Goal: Navigation & Orientation: Find specific page/section

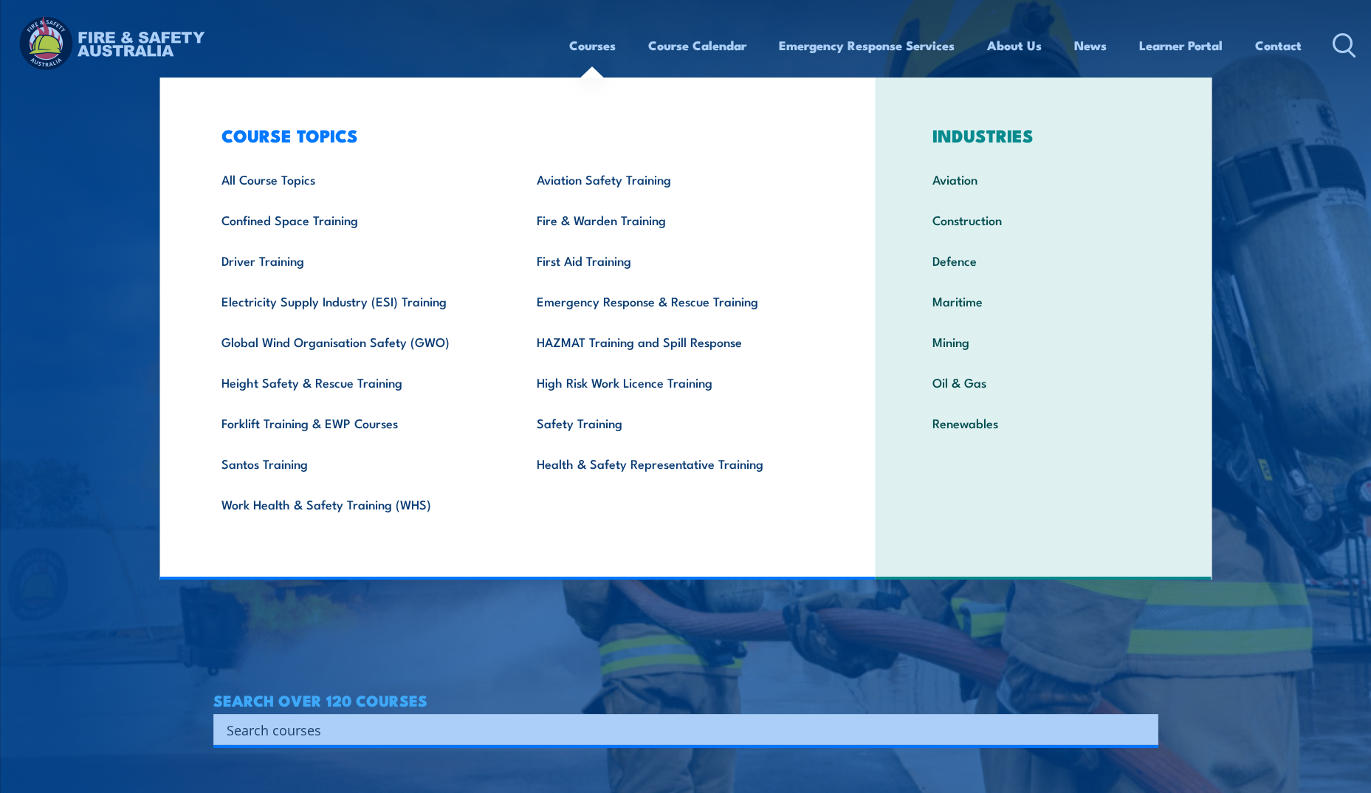
click at [808, 636] on article "WORKPLACE SAFETY TRAINING EMERGENCY RESPONSE [GEOGRAPHIC_DATA]-WIDE SEARCH OVER…" at bounding box center [685, 396] width 945 height 793
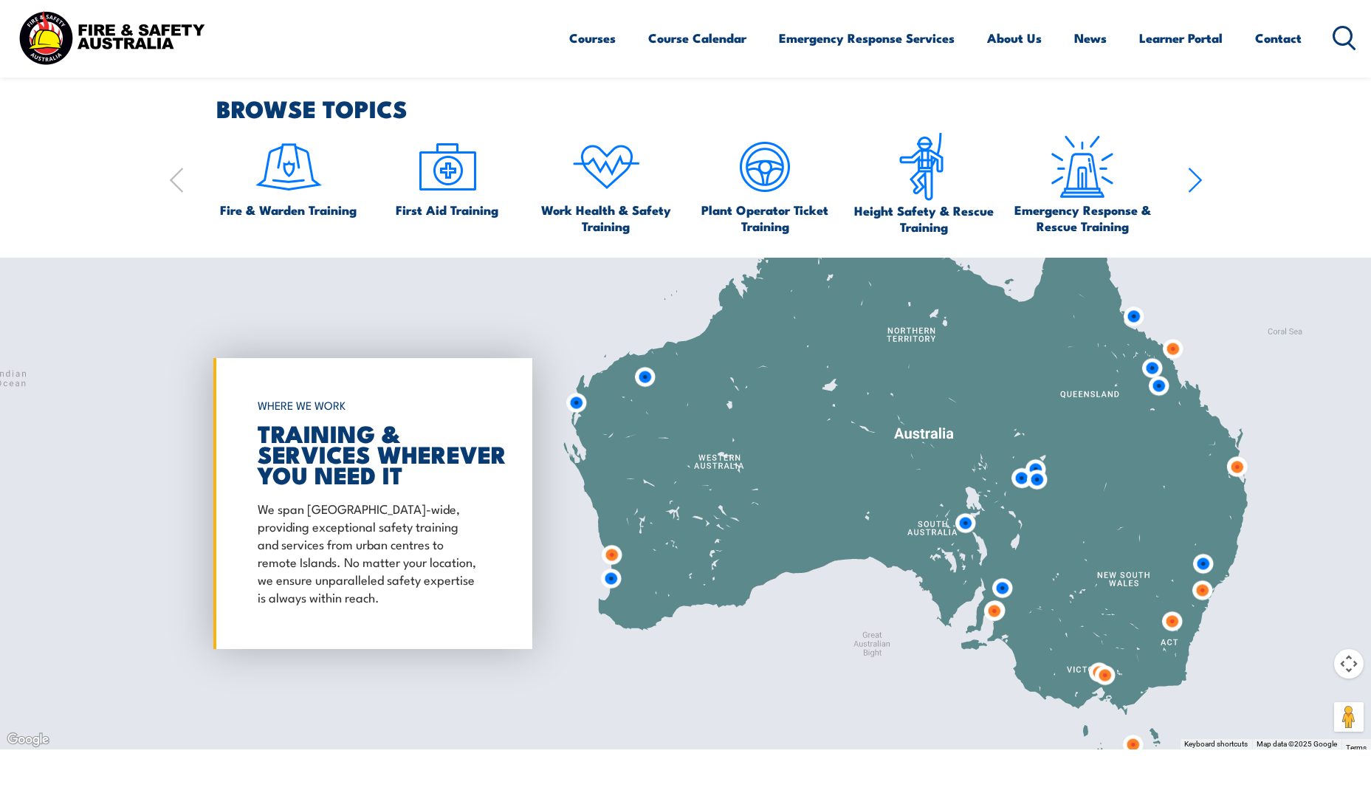
scroll to position [1772, 0]
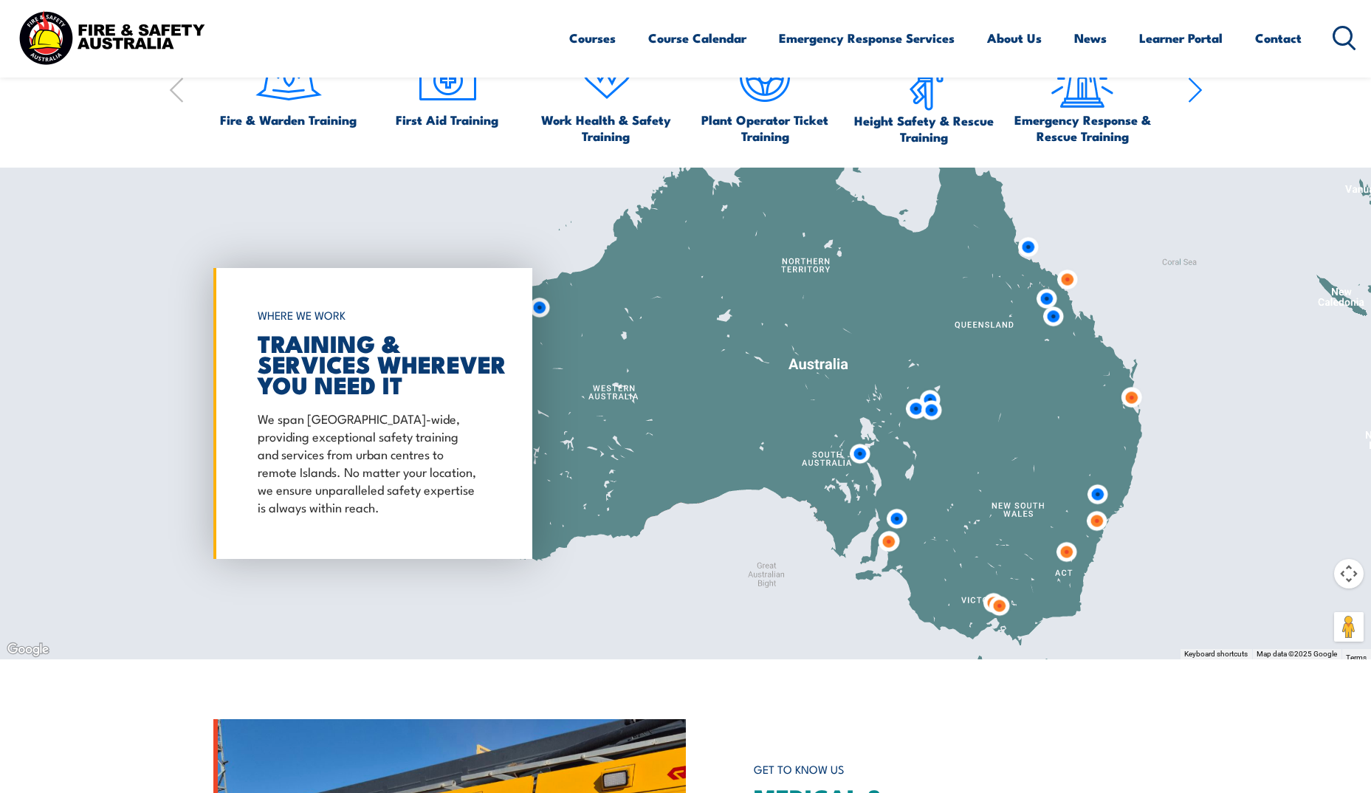
drag, startPoint x: 1224, startPoint y: 490, endPoint x: 1140, endPoint y: 526, distance: 91.3
click at [1140, 526] on div at bounding box center [685, 414] width 1371 height 492
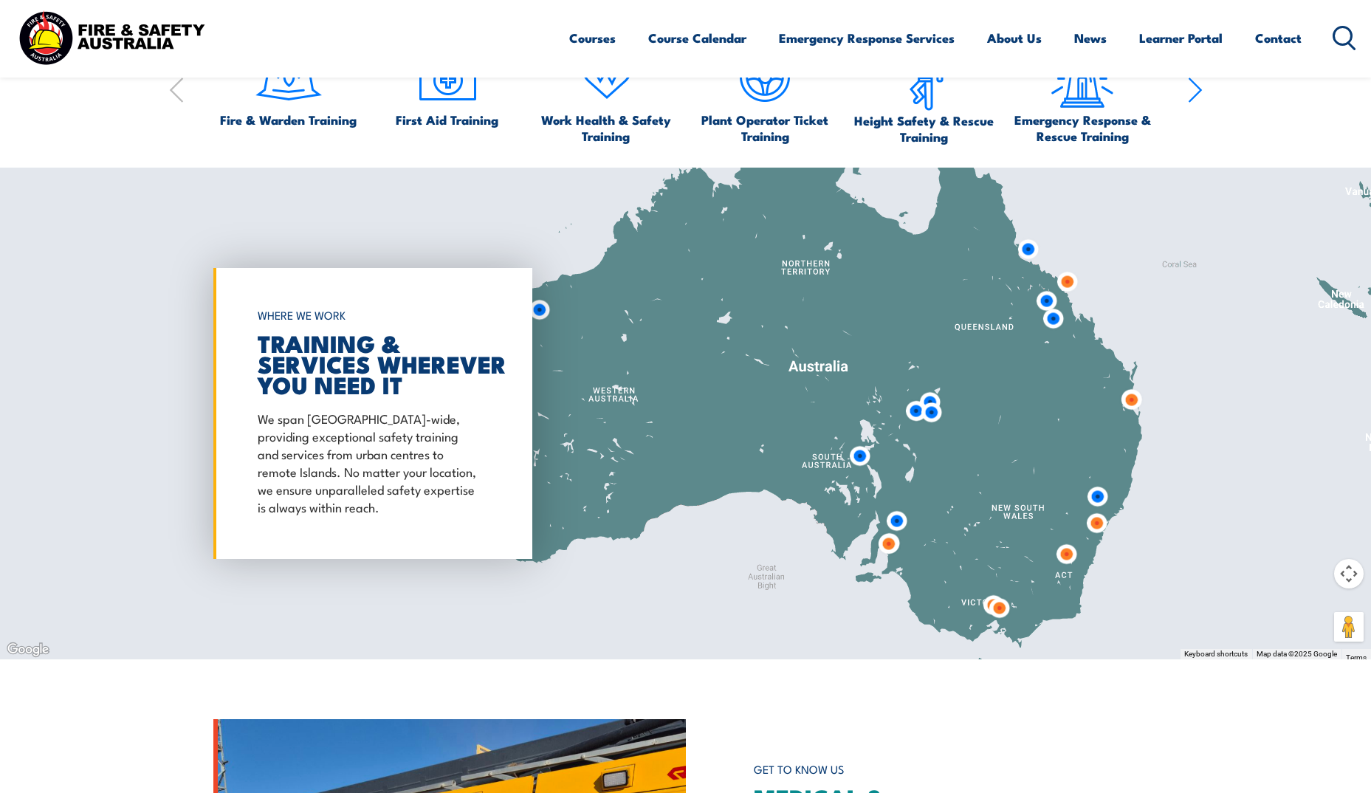
click at [1130, 399] on img at bounding box center [1131, 399] width 27 height 27
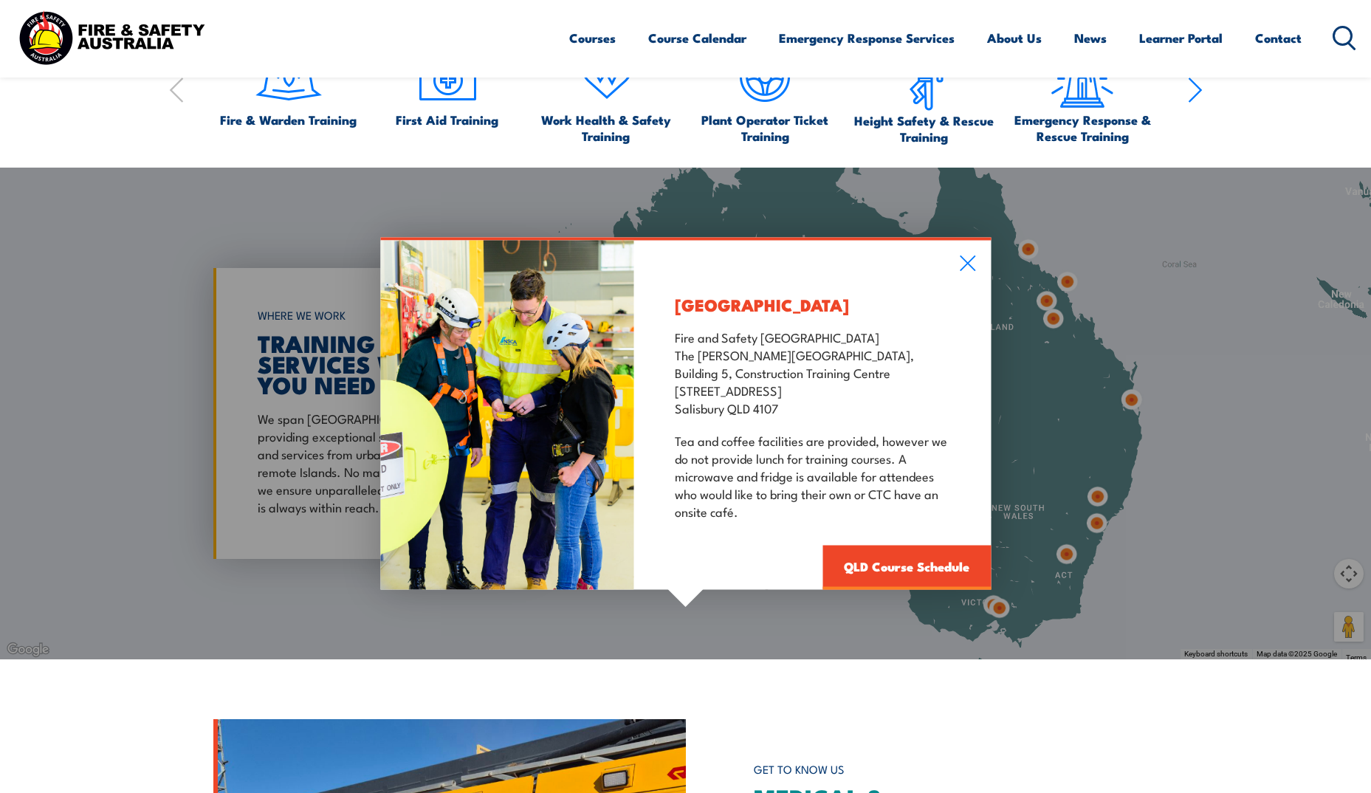
click at [978, 258] on div "[GEOGRAPHIC_DATA] Fire and Safety [GEOGRAPHIC_DATA] [GEOGRAPHIC_DATA][PERSON_NA…" at bounding box center [812, 414] width 357 height 349
click at [964, 264] on icon at bounding box center [967, 263] width 17 height 16
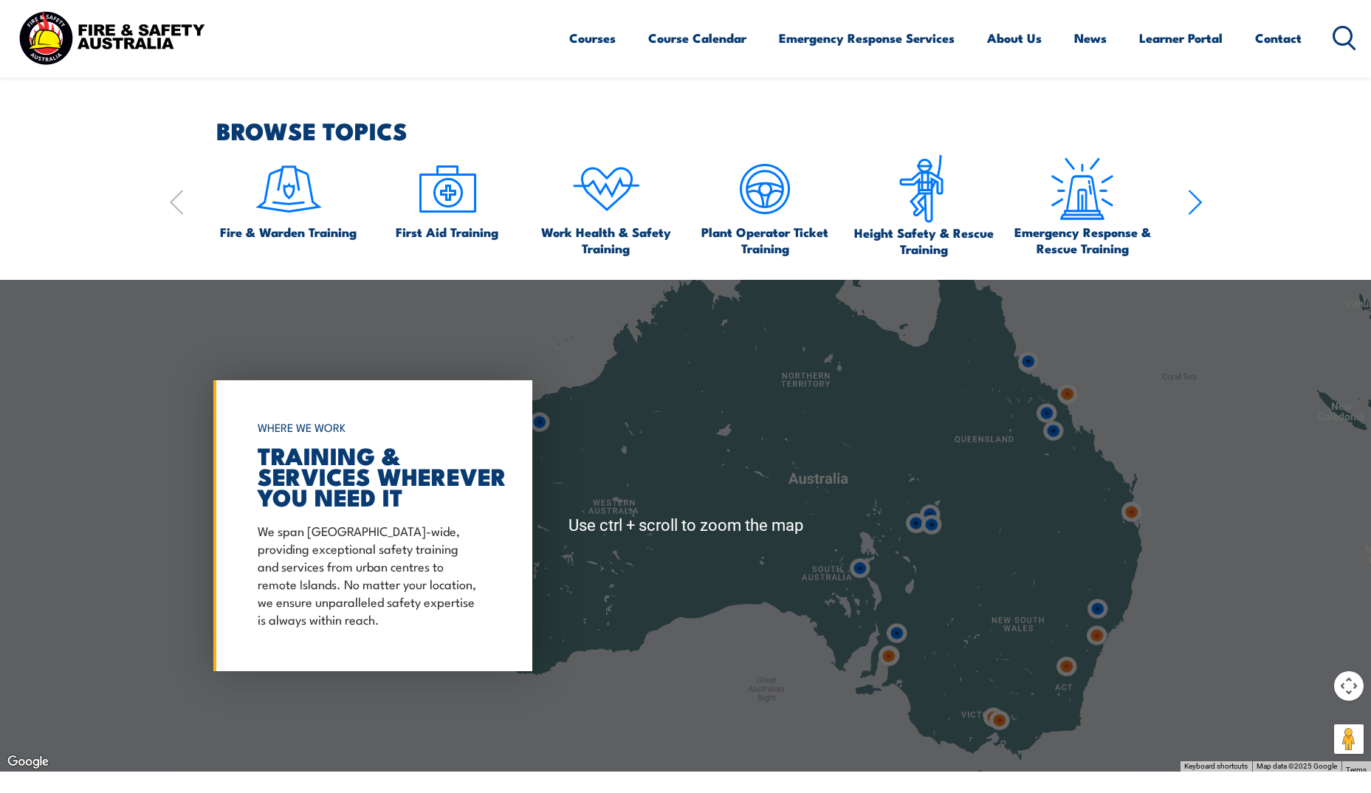
scroll to position [1550, 0]
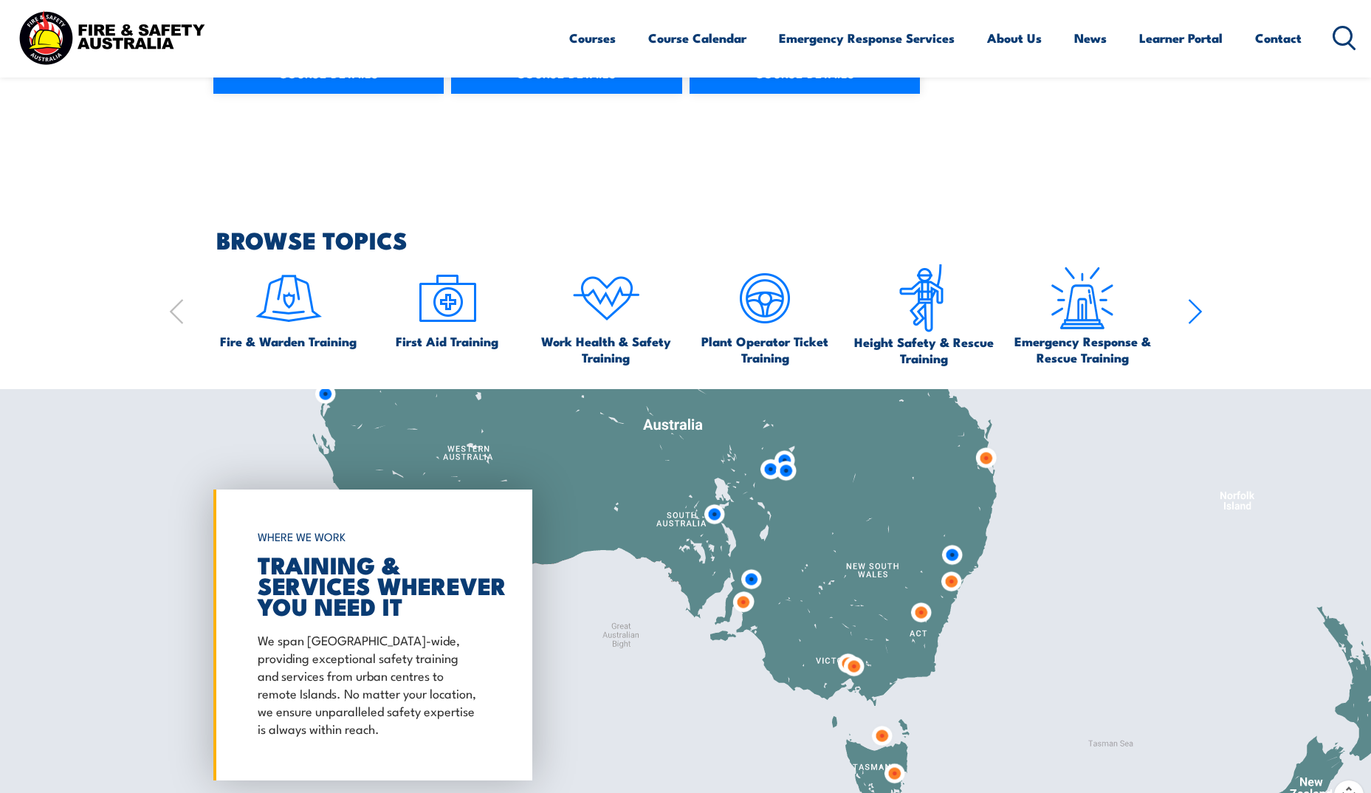
drag, startPoint x: 1031, startPoint y: 608, endPoint x: 883, endPoint y: 445, distance: 220.1
click at [883, 445] on div at bounding box center [685, 635] width 1371 height 492
click at [924, 611] on img at bounding box center [920, 613] width 27 height 27
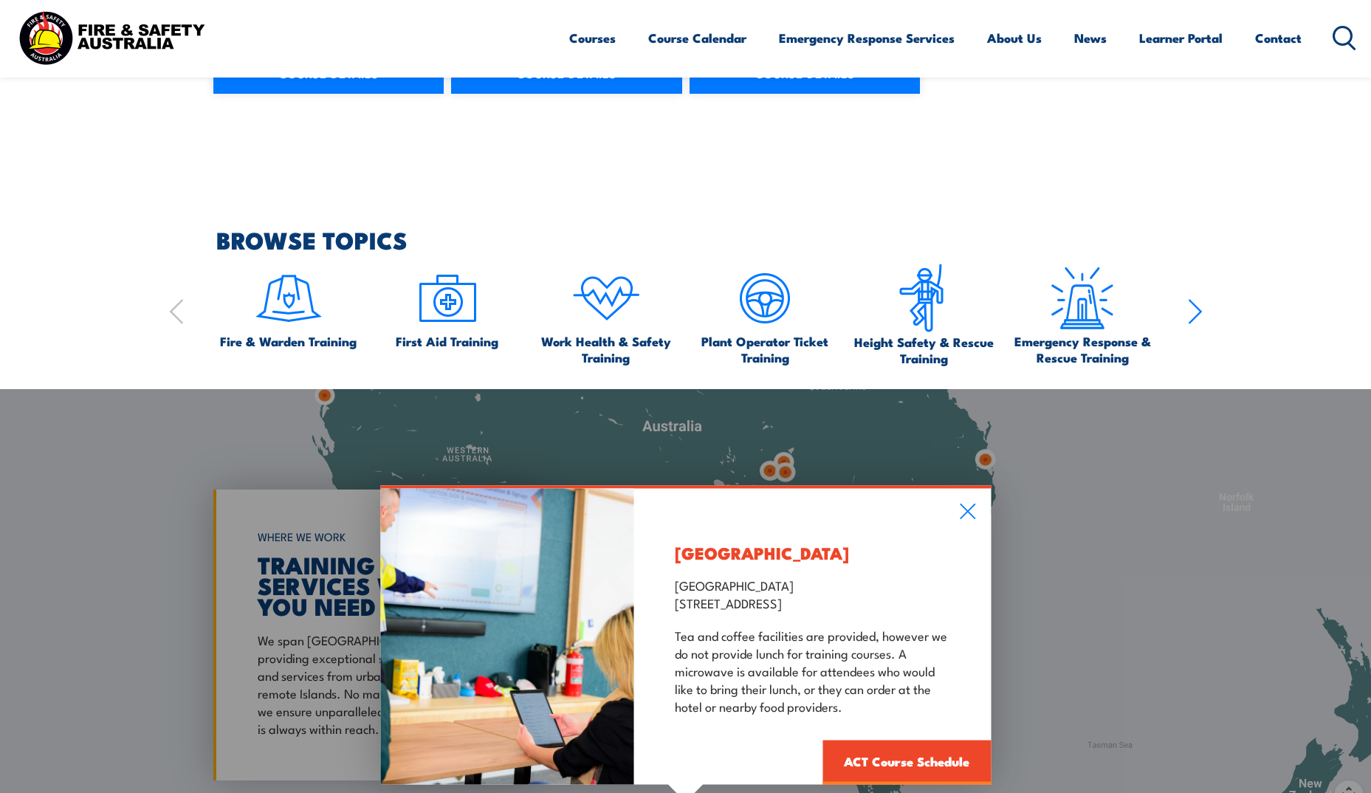
click at [978, 490] on div "[GEOGRAPHIC_DATA] [GEOGRAPHIC_DATA] [GEOGRAPHIC_DATA] [STREET_ADDRESS] Tea and …" at bounding box center [812, 636] width 357 height 296
click at [969, 513] on icon at bounding box center [968, 512] width 16 height 16
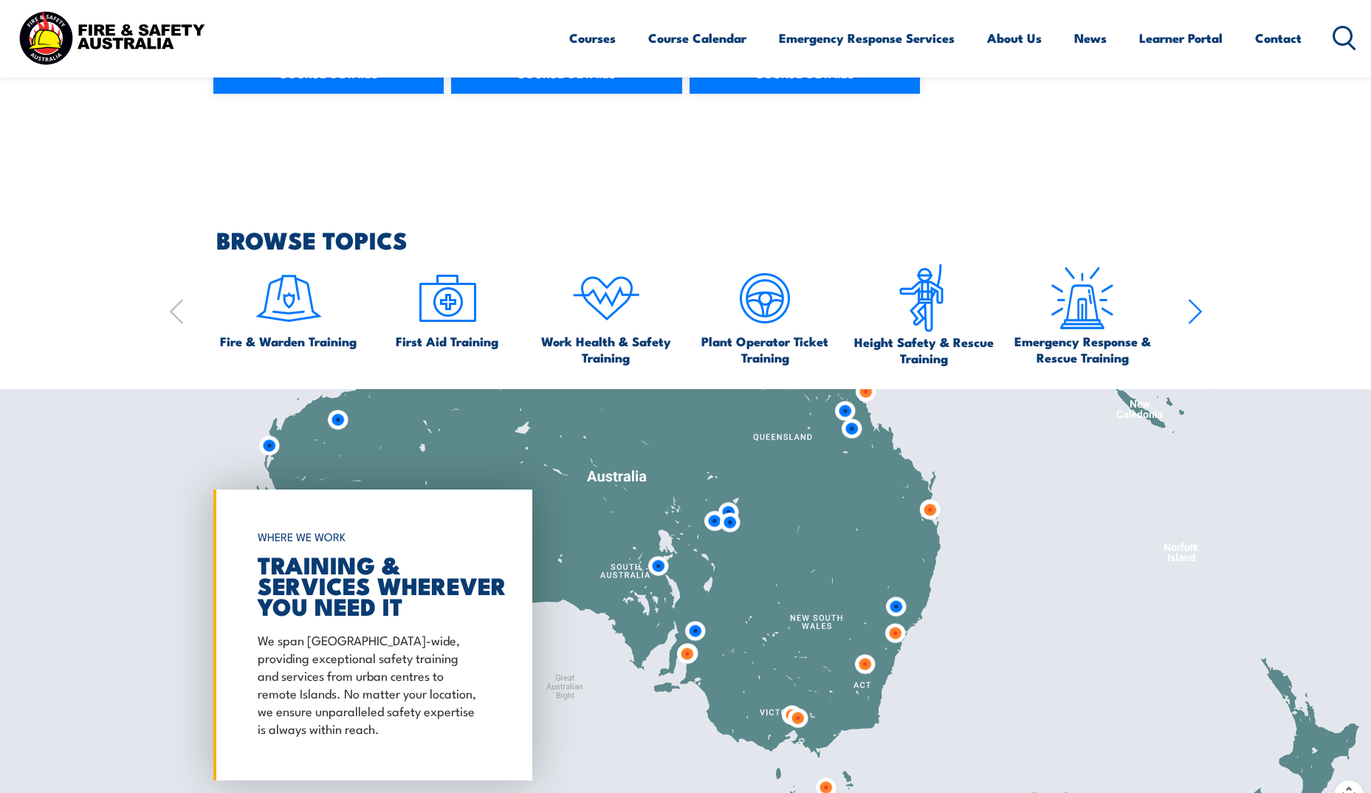
drag, startPoint x: 1026, startPoint y: 584, endPoint x: 966, endPoint y: 642, distance: 82.5
click at [968, 641] on div at bounding box center [685, 635] width 1371 height 492
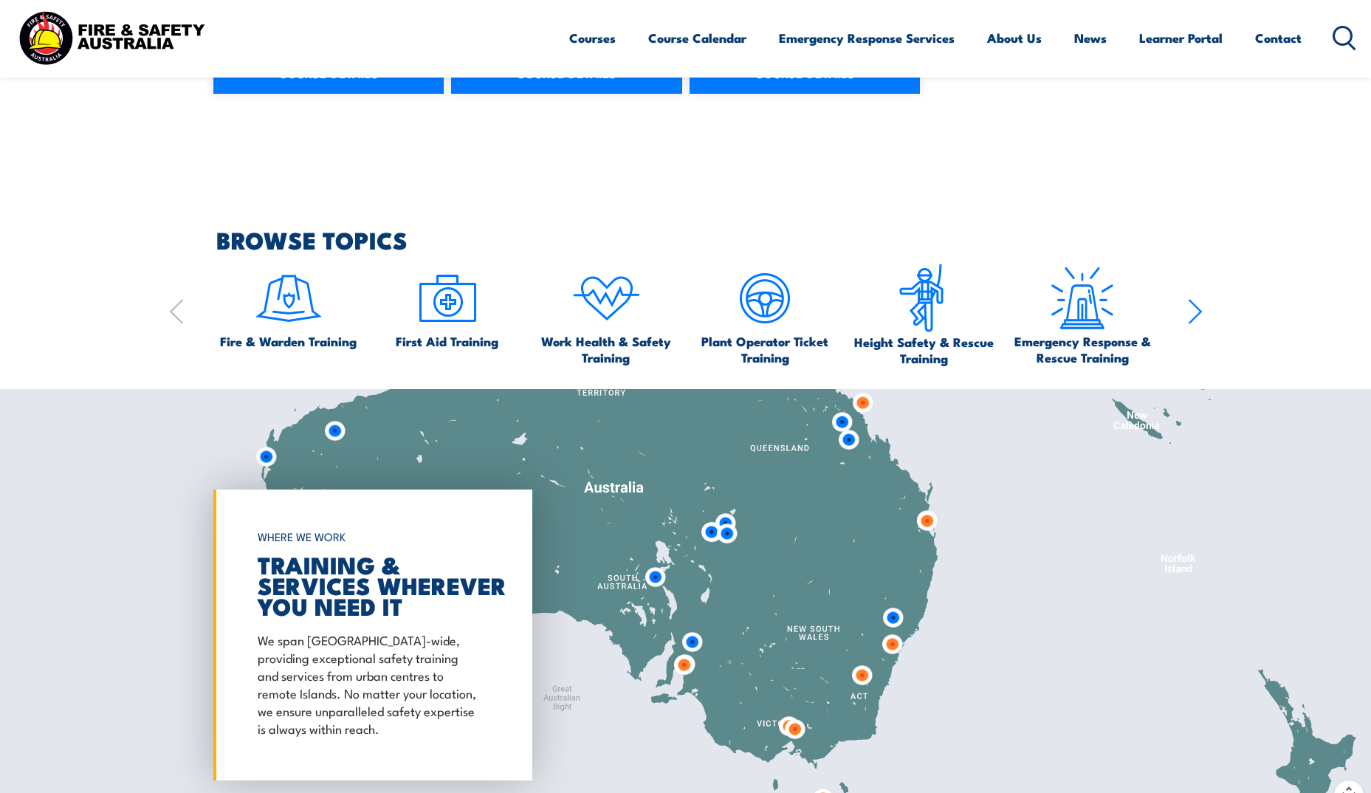
click at [893, 621] on img at bounding box center [892, 617] width 27 height 27
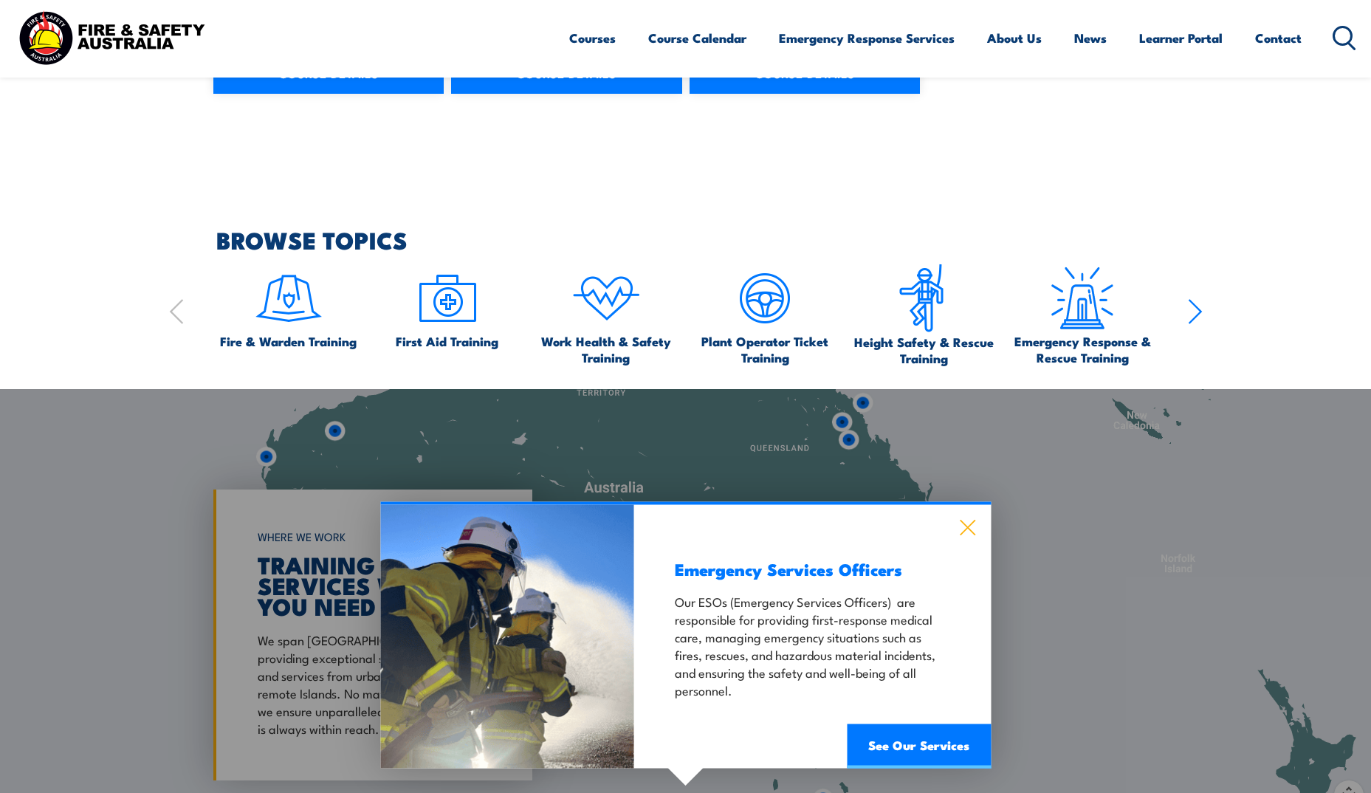
click at [975, 523] on icon at bounding box center [967, 527] width 17 height 16
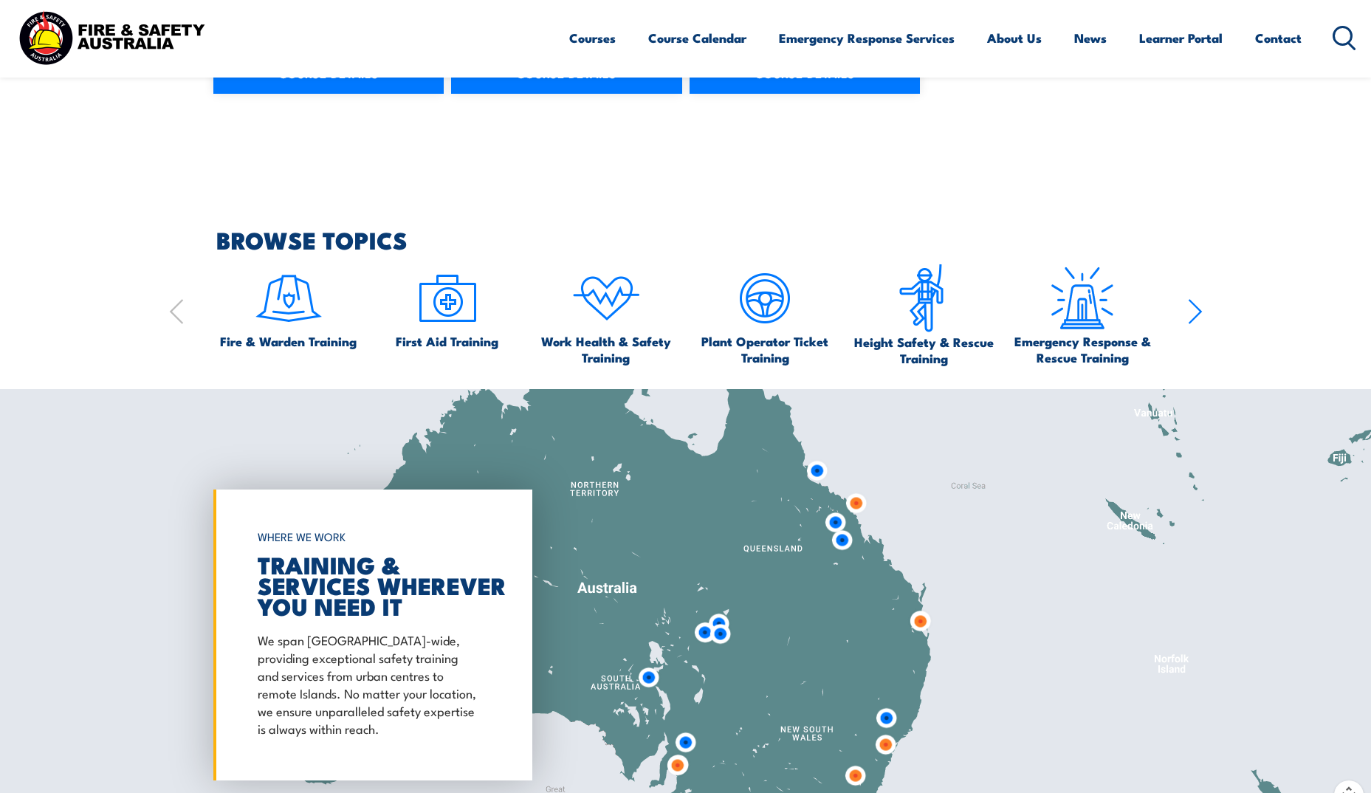
drag, startPoint x: 906, startPoint y: 574, endPoint x: 879, endPoint y: 626, distance: 58.1
click at [896, 670] on div at bounding box center [685, 635] width 1371 height 492
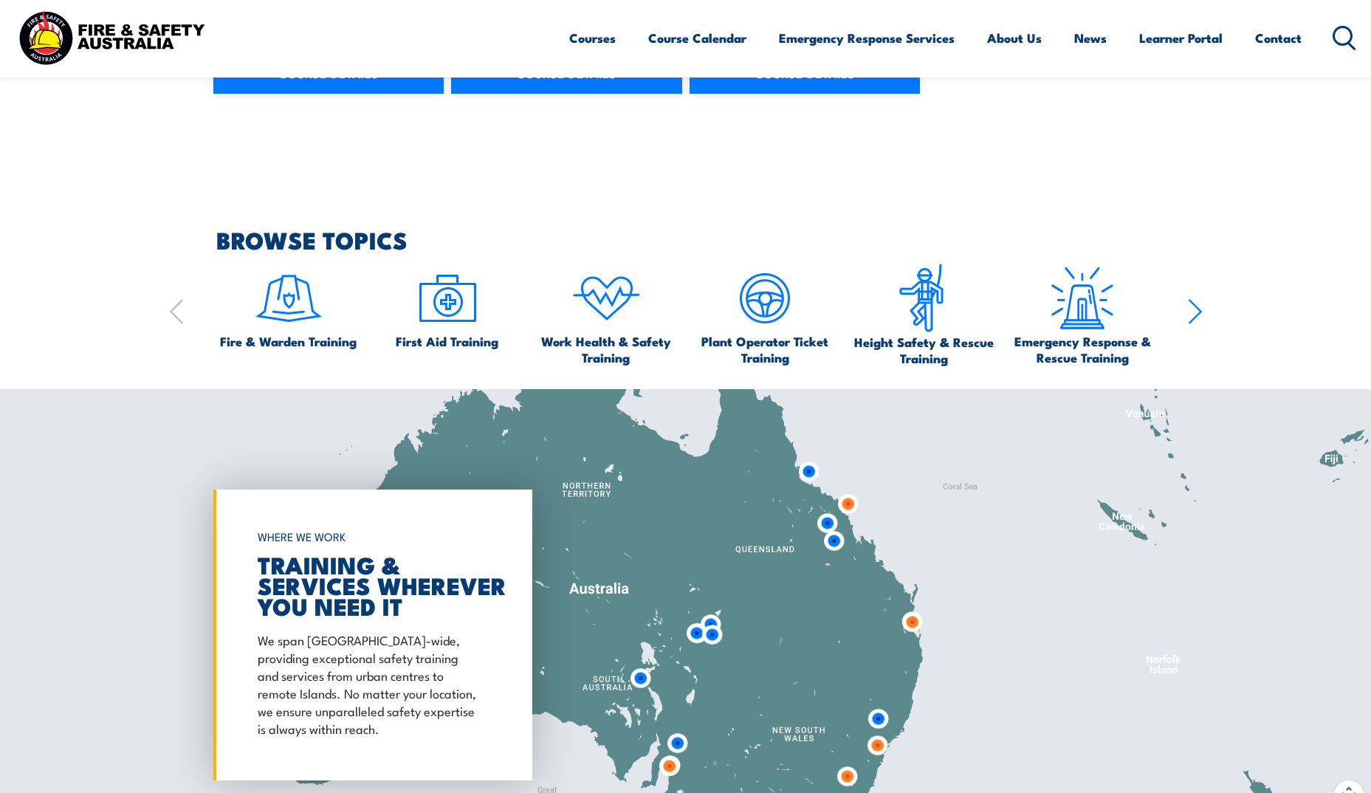
click at [835, 550] on img at bounding box center [833, 540] width 27 height 27
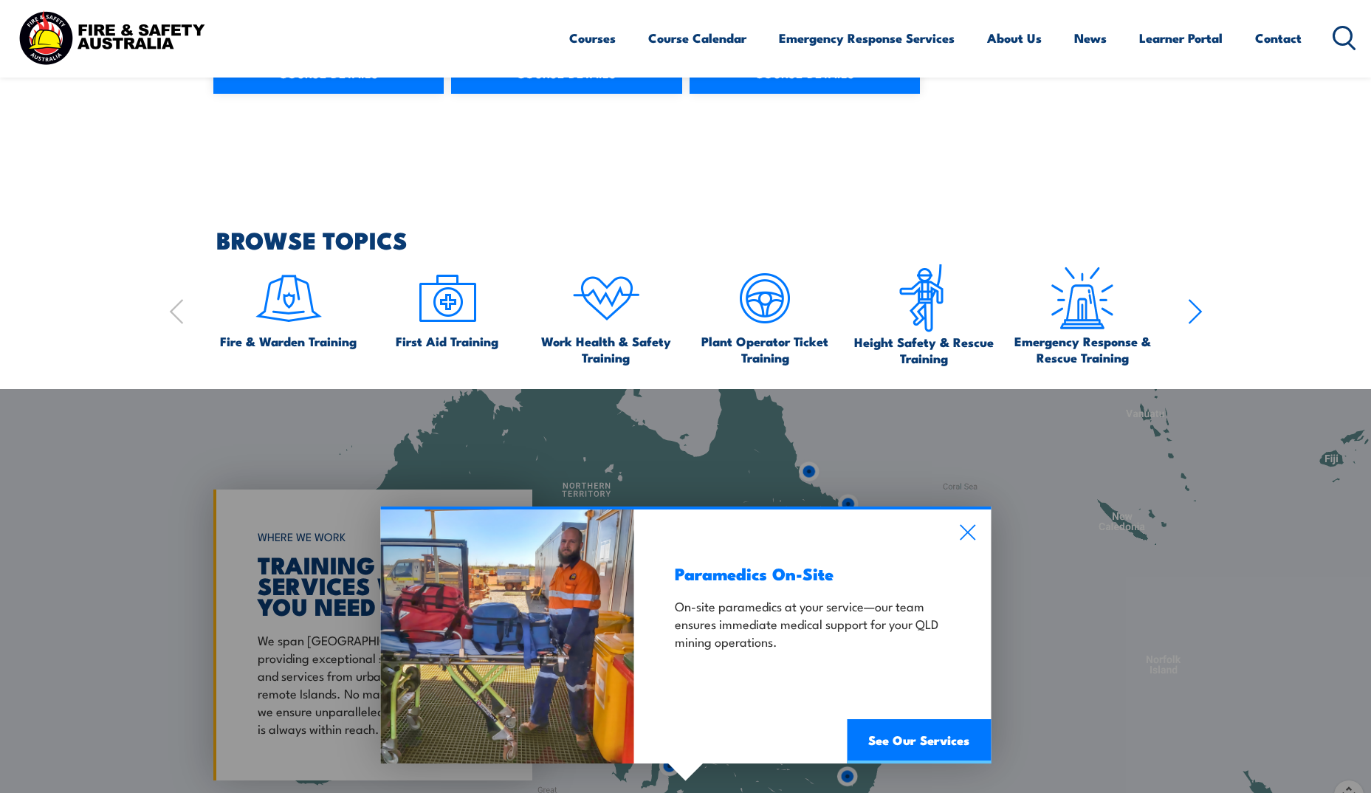
click at [985, 529] on div "Paramedics On-Site On-site paramedics at your service—our team ensures immediat…" at bounding box center [812, 636] width 357 height 254
click at [965, 525] on icon at bounding box center [967, 532] width 17 height 16
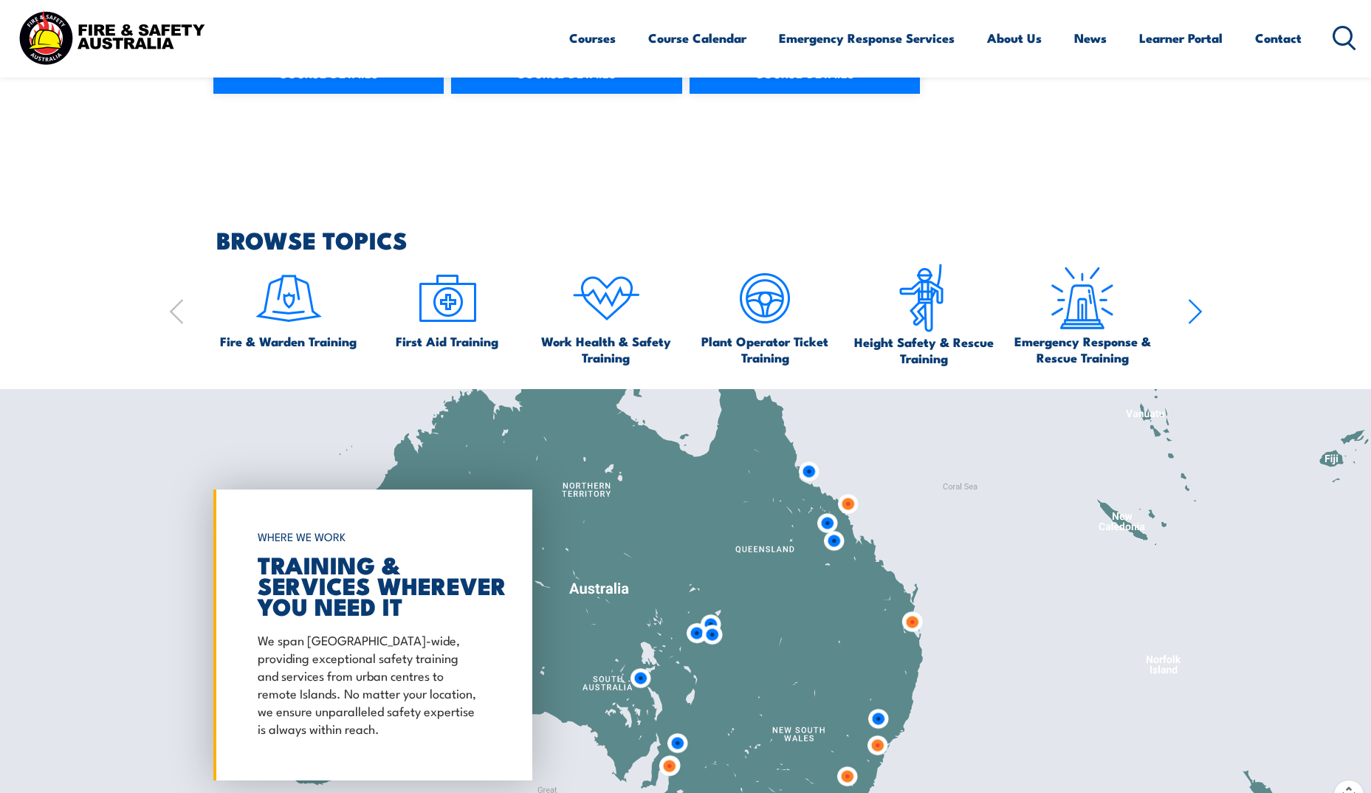
click at [825, 523] on img at bounding box center [827, 522] width 27 height 27
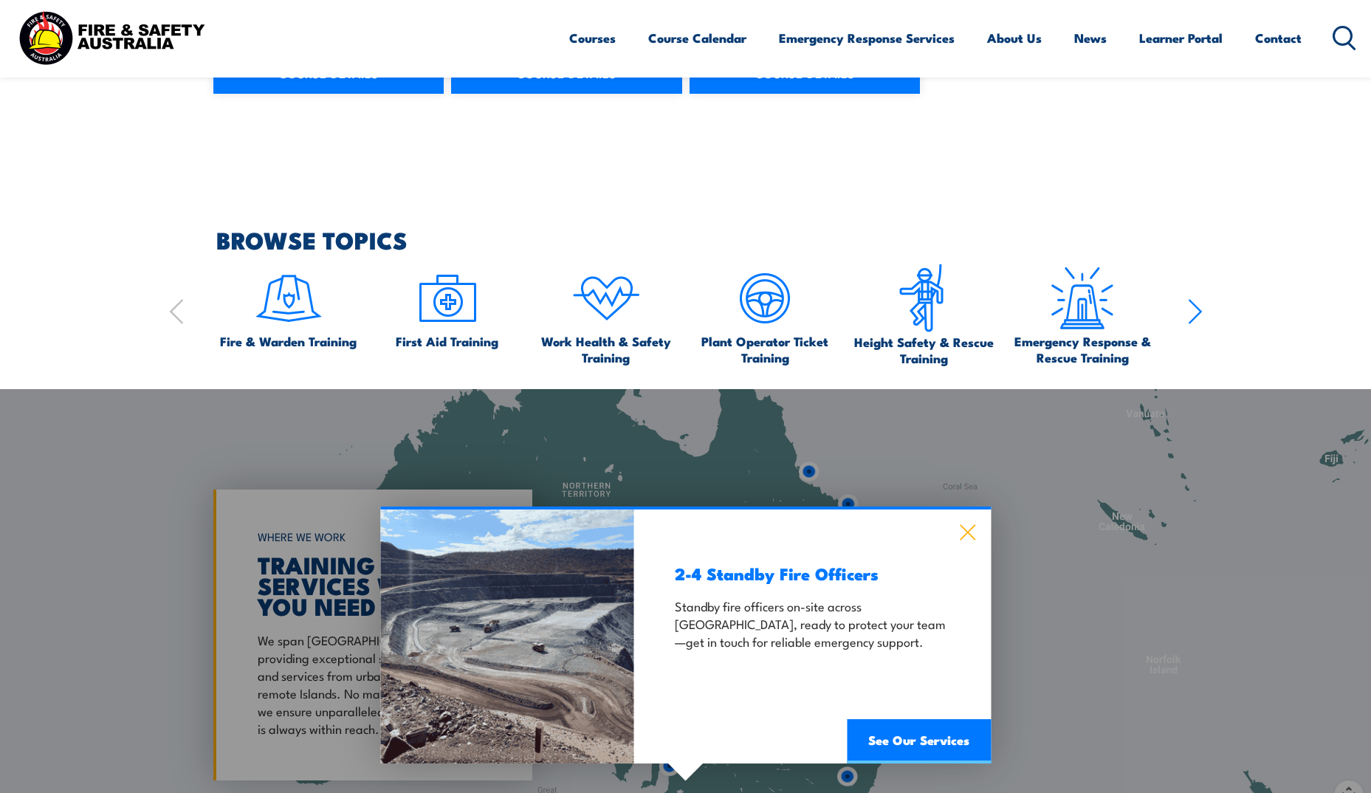
click at [975, 532] on icon at bounding box center [967, 532] width 17 height 16
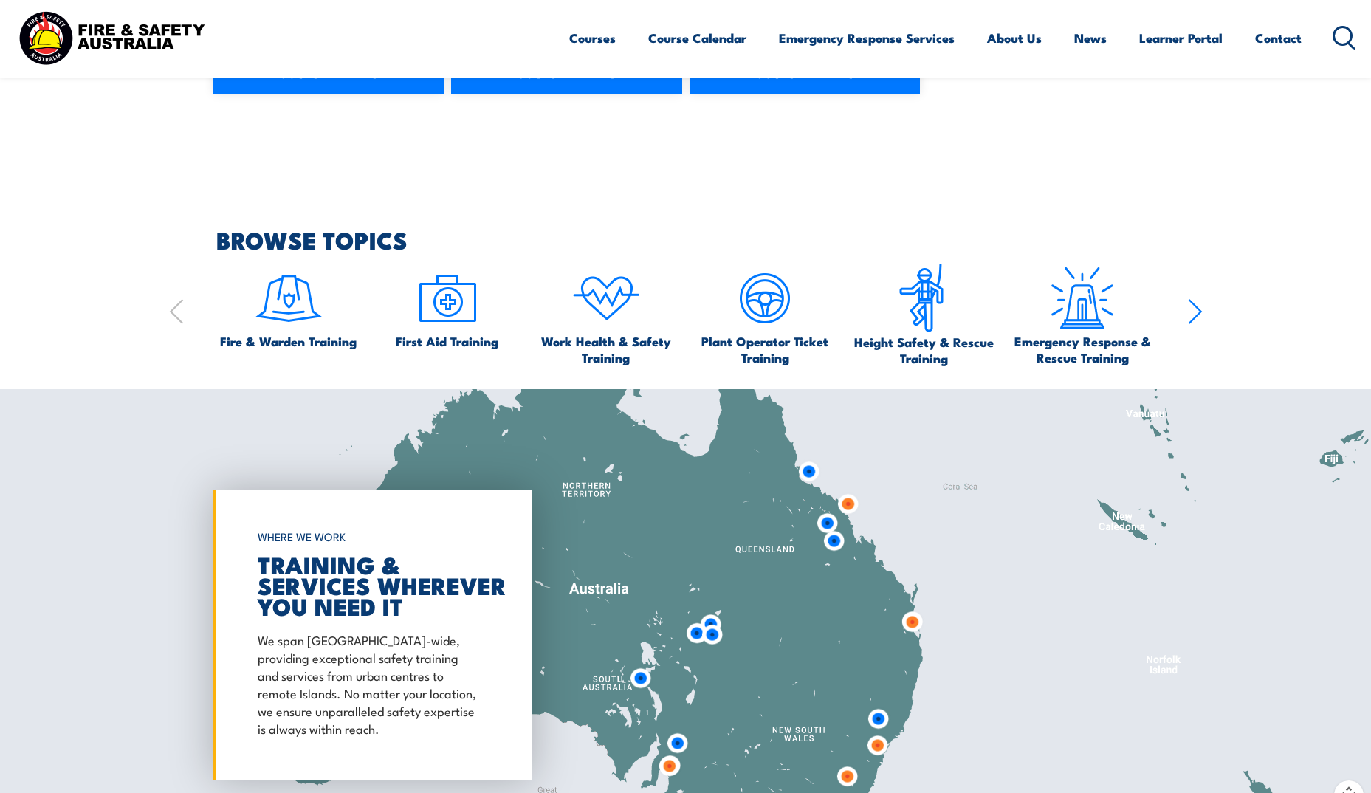
click at [812, 476] on img at bounding box center [808, 471] width 27 height 27
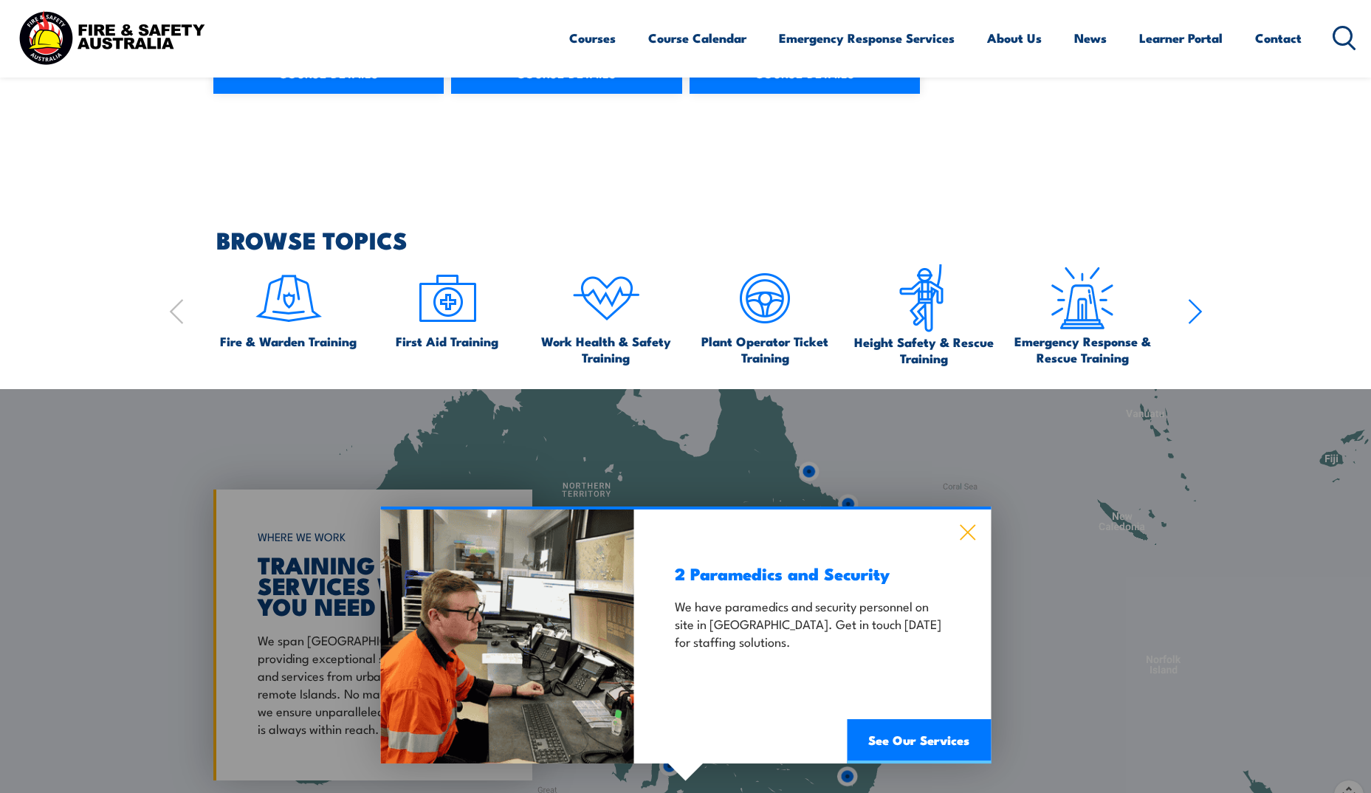
click at [974, 534] on icon at bounding box center [967, 532] width 17 height 16
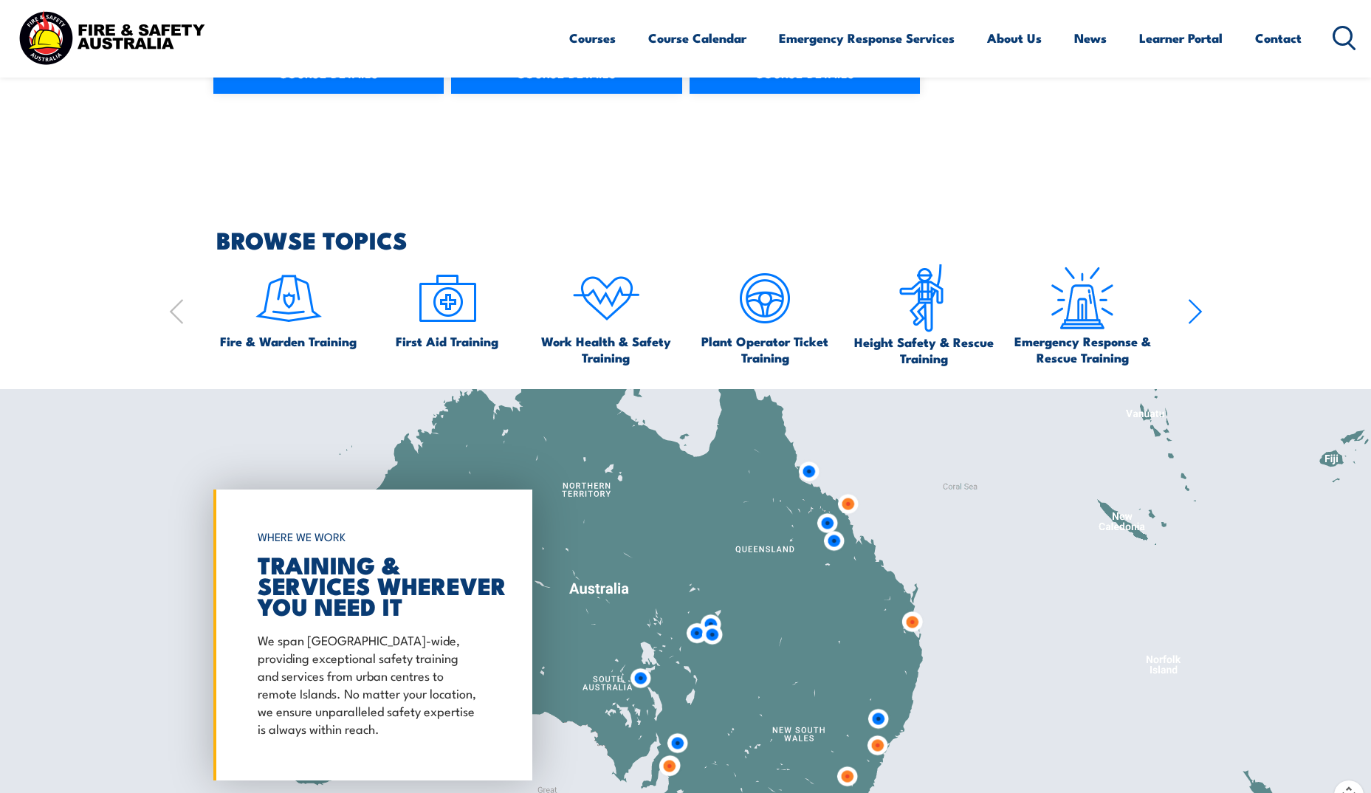
click at [847, 506] on img at bounding box center [847, 503] width 27 height 27
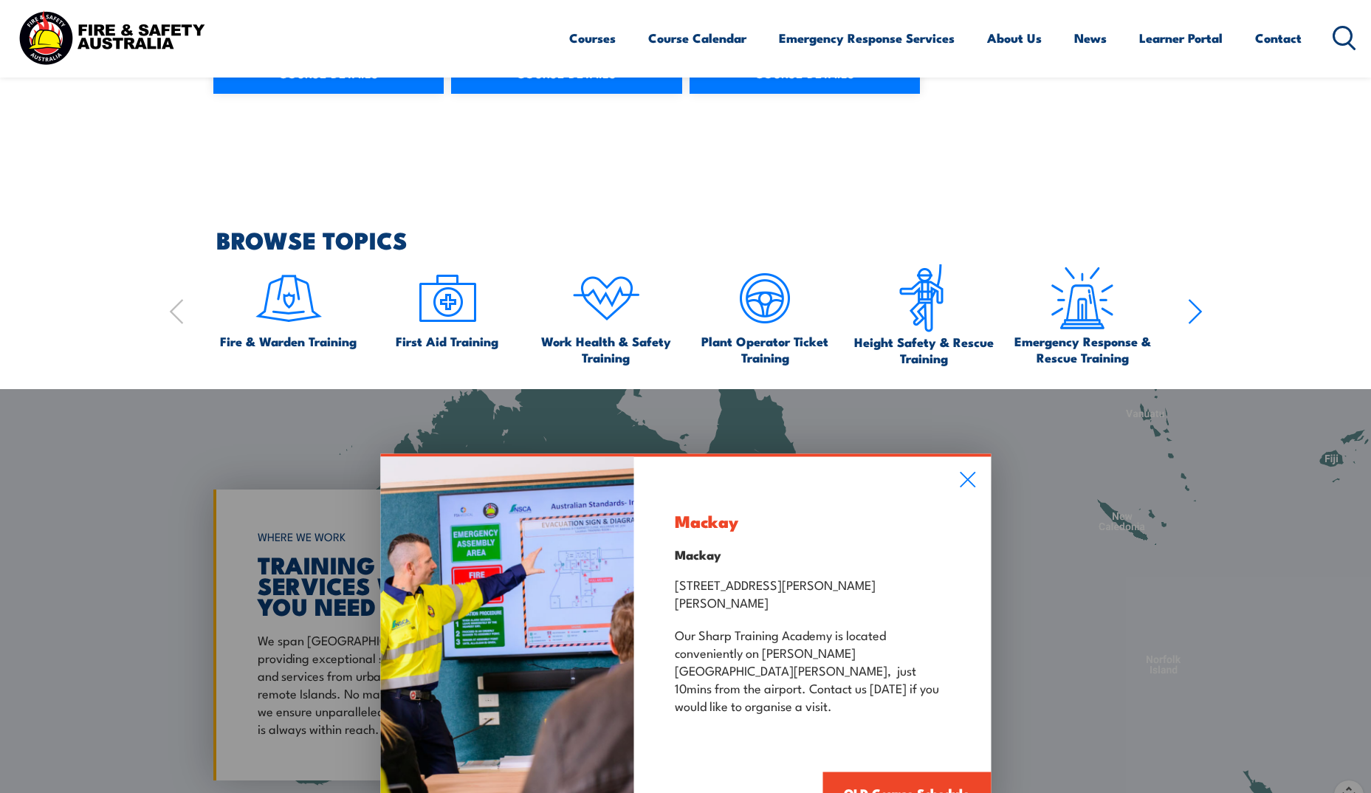
click at [969, 488] on div "Mackay Mackay [STREET_ADDRESS][PERSON_NAME][PERSON_NAME] Our [GEOGRAPHIC_DATA] …" at bounding box center [812, 636] width 357 height 360
click at [968, 487] on icon at bounding box center [968, 480] width 16 height 16
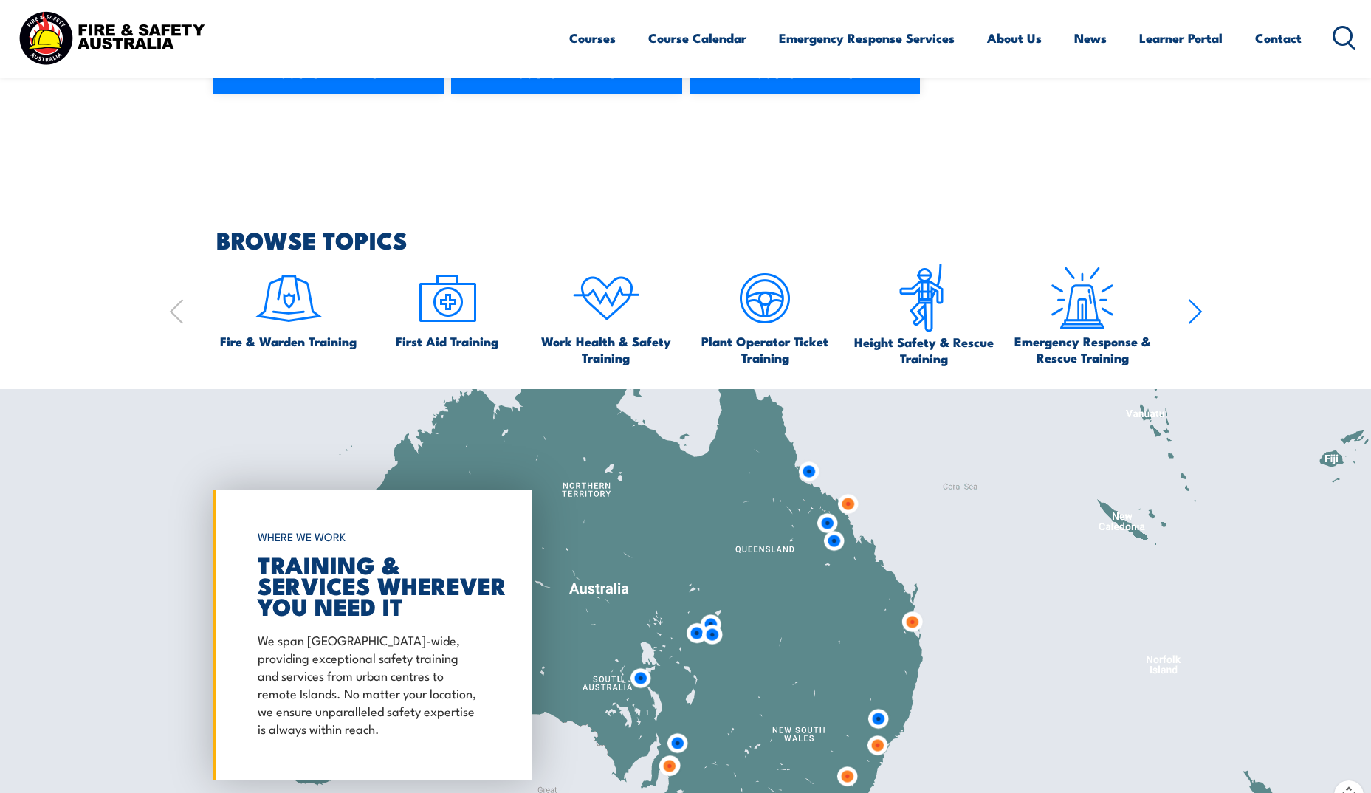
click at [909, 622] on img at bounding box center [912, 621] width 27 height 27
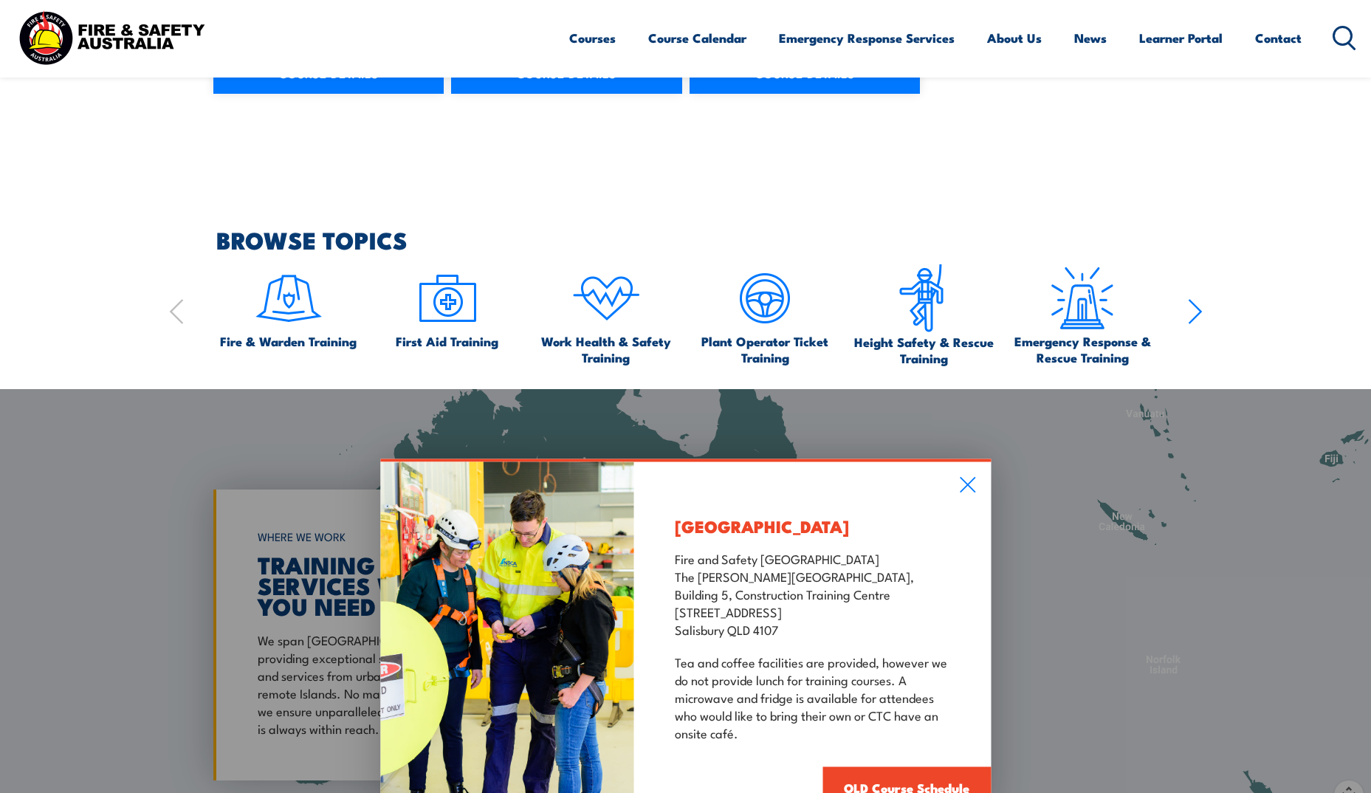
scroll to position [1624, 0]
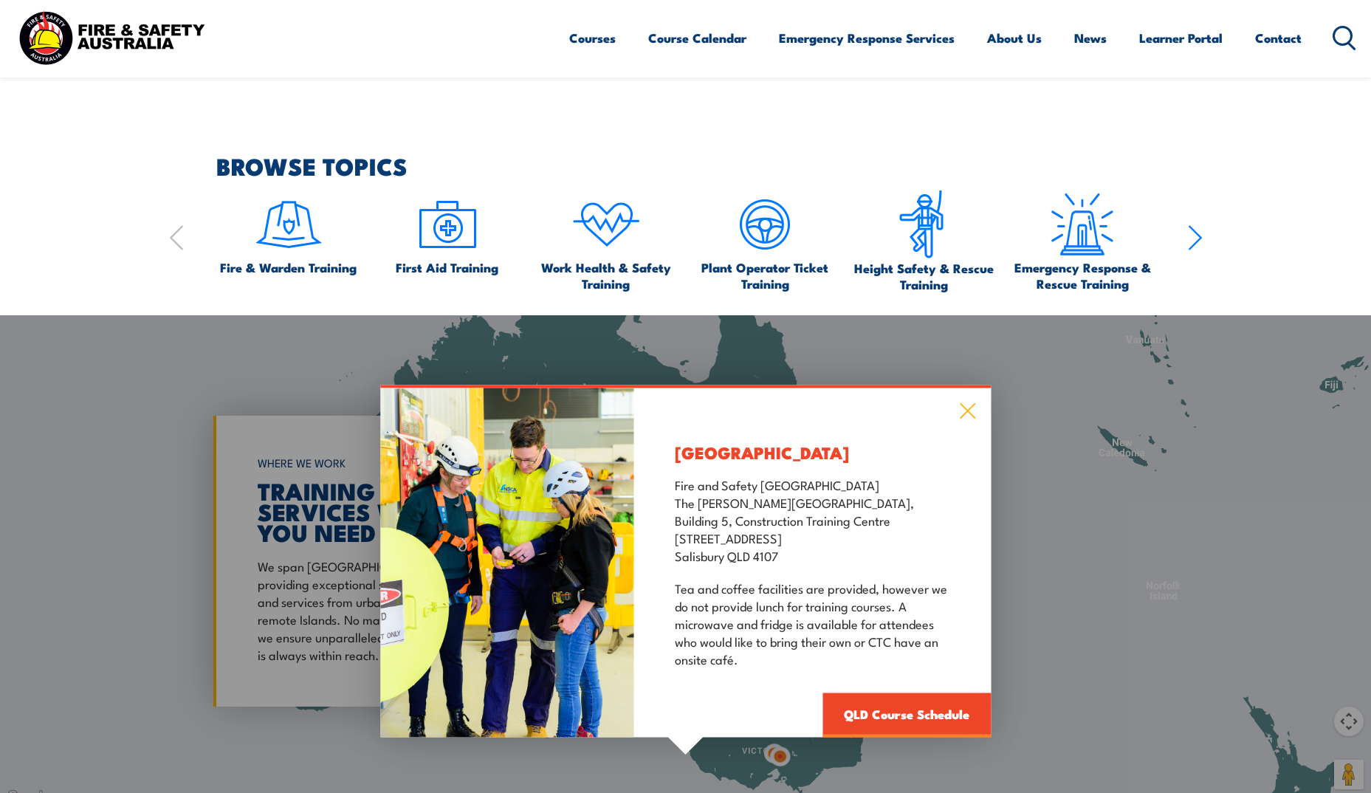
click at [966, 410] on icon at bounding box center [968, 411] width 16 height 16
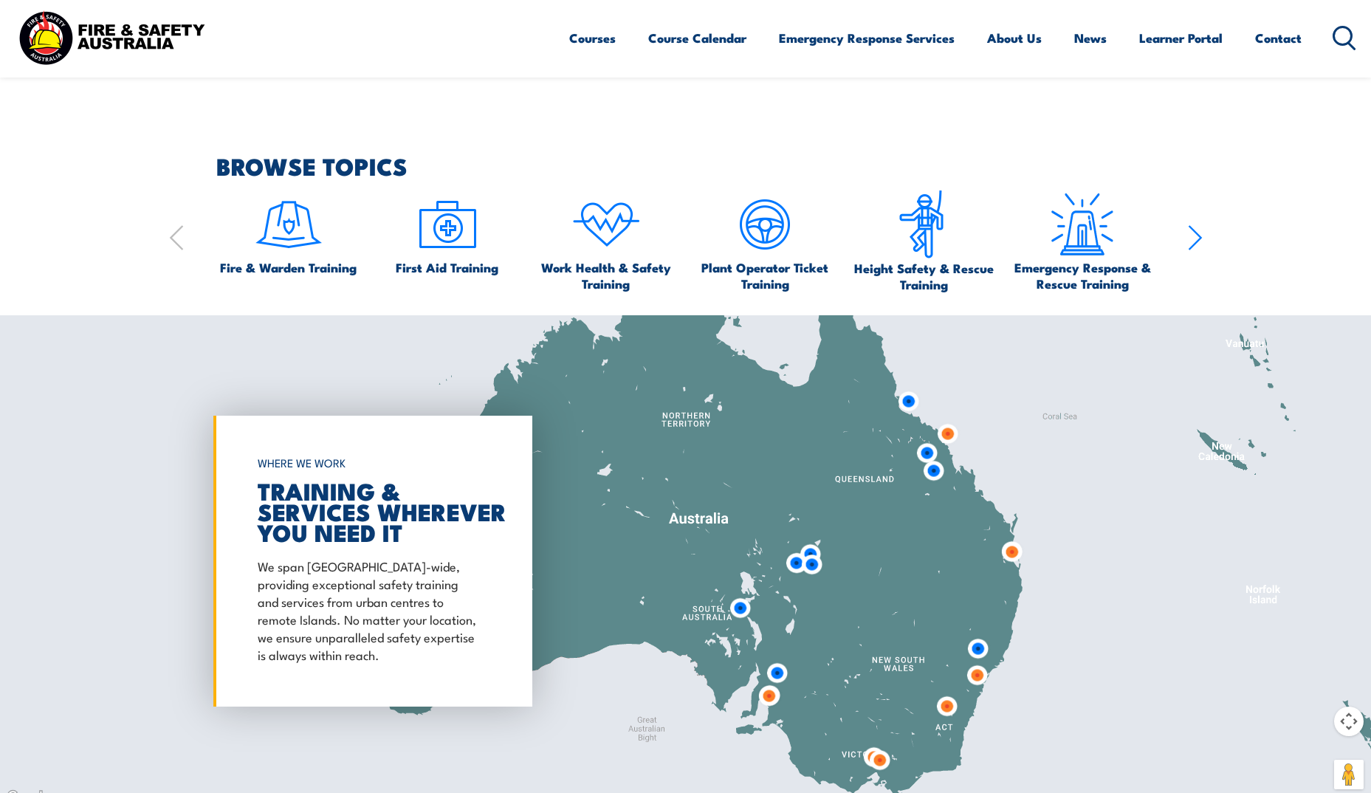
drag, startPoint x: 733, startPoint y: 593, endPoint x: 834, endPoint y: 596, distance: 101.2
click at [834, 596] on div at bounding box center [685, 561] width 1371 height 492
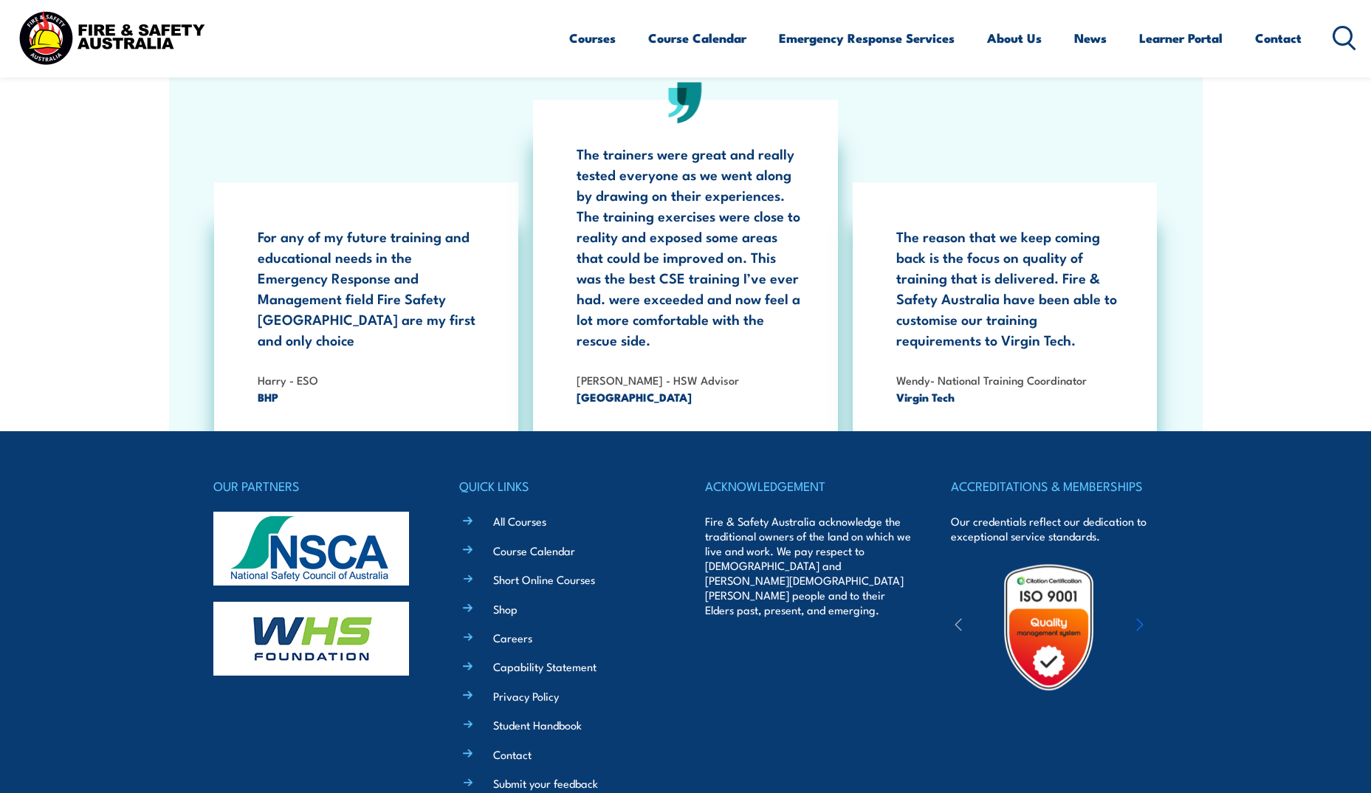
scroll to position [3175, 0]
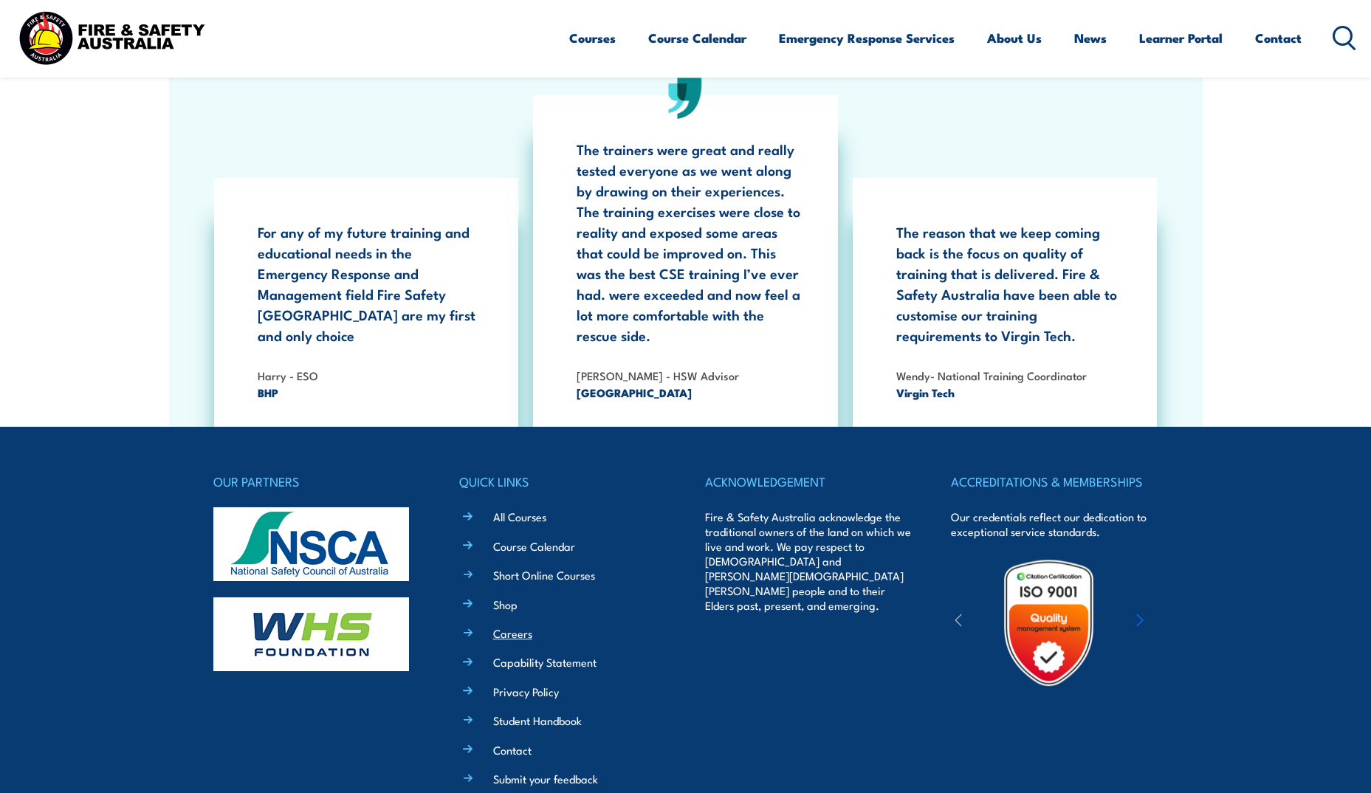
click at [514, 625] on link "Careers" at bounding box center [512, 633] width 39 height 16
